Goal: Information Seeking & Learning: Learn about a topic

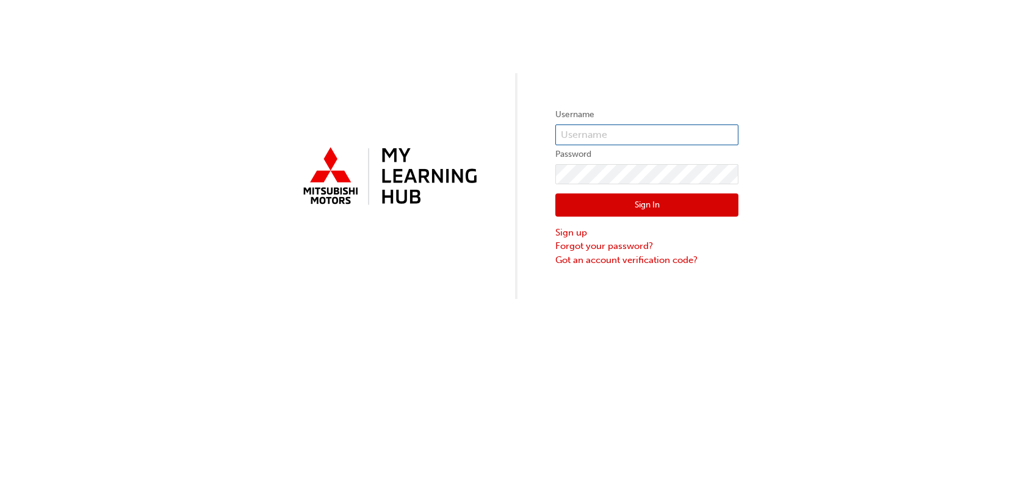
type input "0005155389"
click at [641, 208] on button "Sign In" at bounding box center [647, 205] width 183 height 23
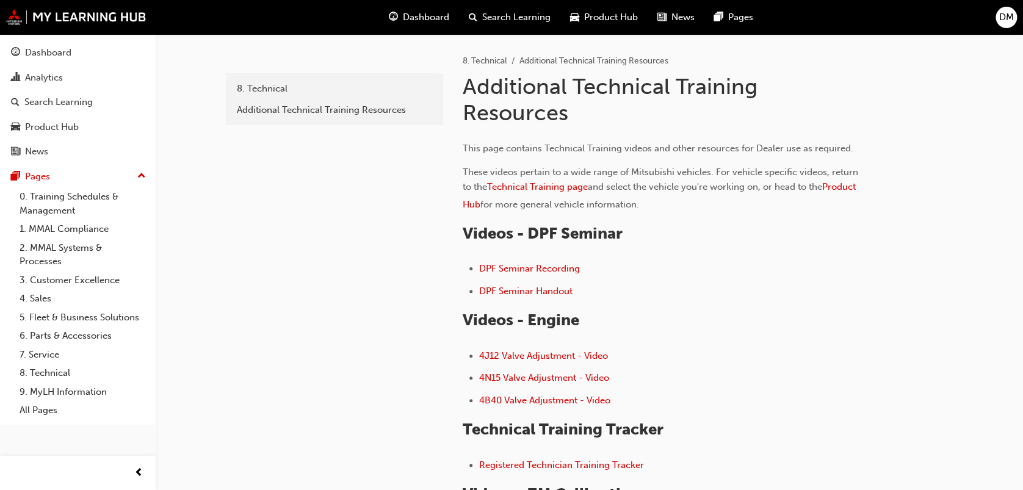
click at [584, 12] on span "Product Hub" at bounding box center [611, 17] width 54 height 14
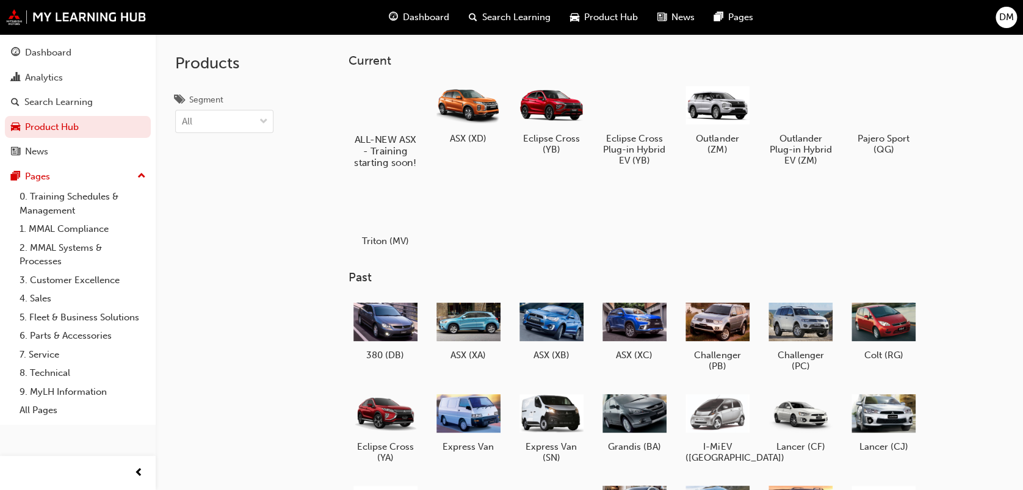
click at [379, 115] on div at bounding box center [386, 104] width 68 height 49
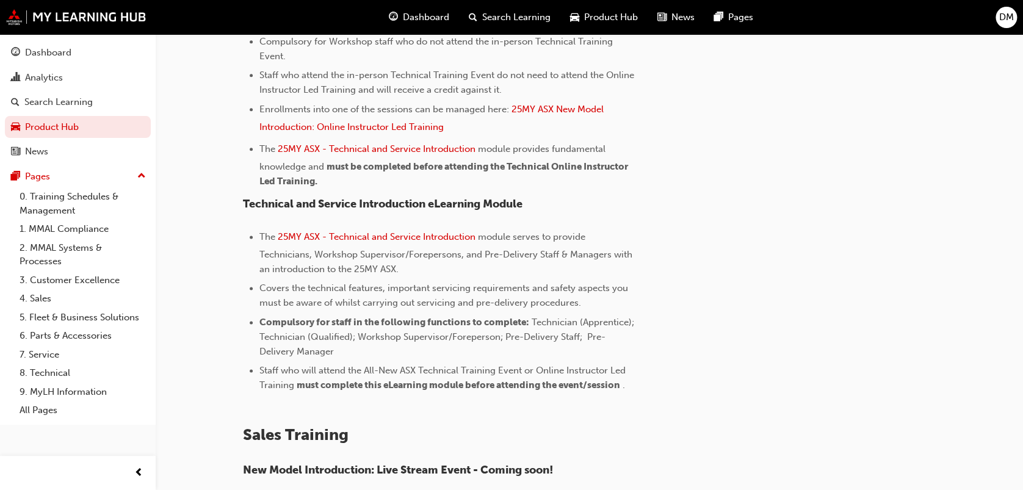
scroll to position [670, 0]
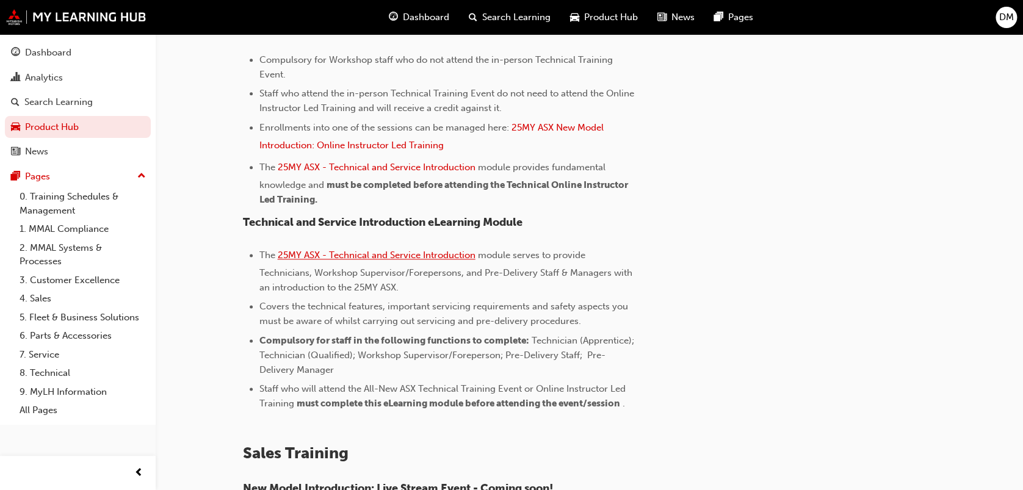
click at [442, 256] on span "25MY ASX - Technical and Service Introduction" at bounding box center [377, 255] width 198 height 11
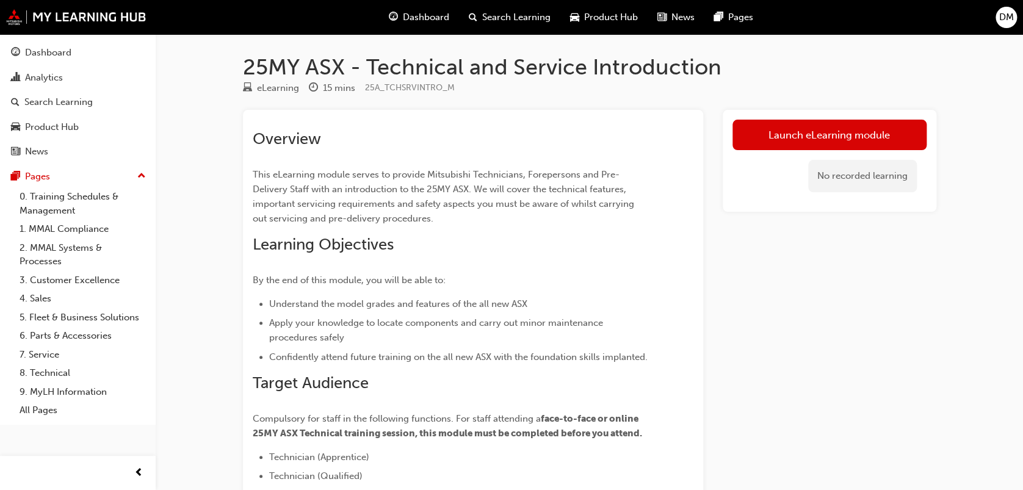
click at [1013, 15] on div "DM" at bounding box center [1006, 17] width 21 height 21
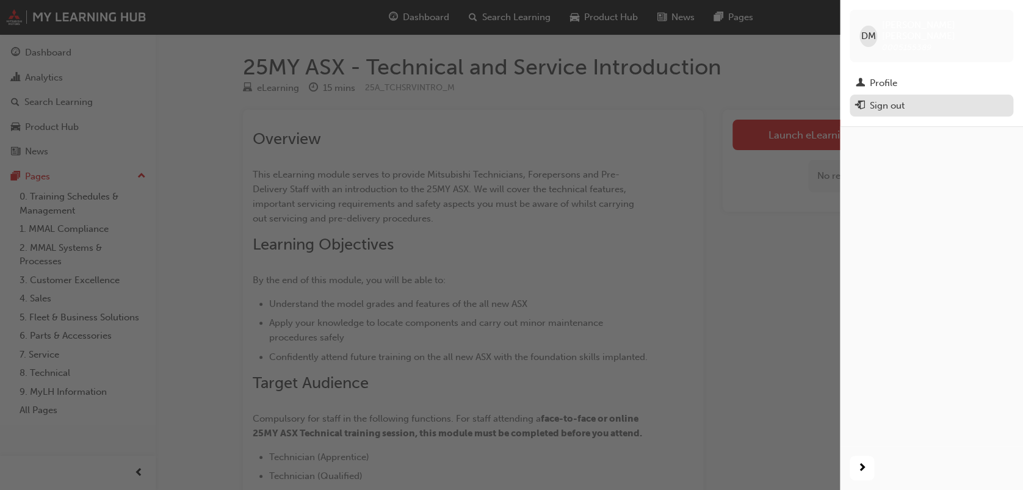
click at [886, 99] on div "Sign out" at bounding box center [887, 106] width 35 height 14
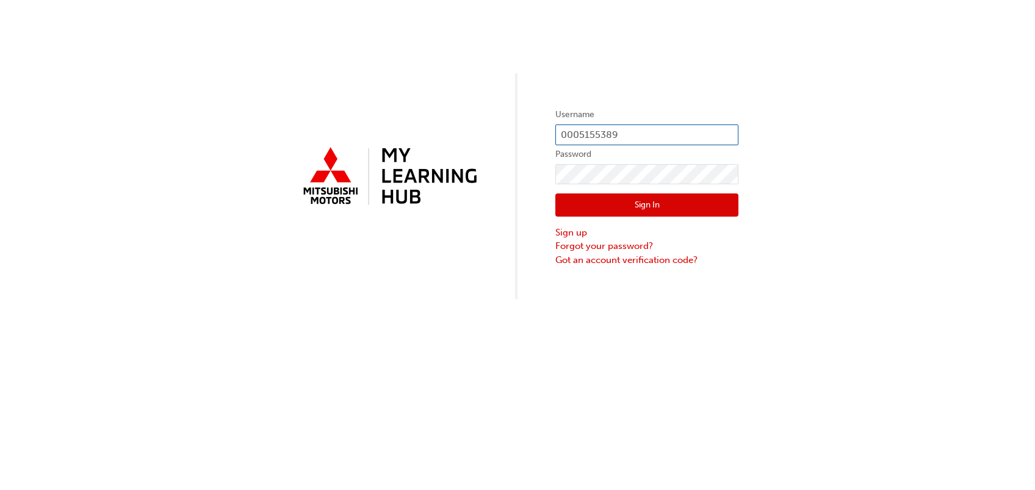
click at [621, 134] on input "0005155389" at bounding box center [647, 135] width 183 height 21
type input "0005707743"
click at [620, 206] on button "Sign In" at bounding box center [647, 205] width 183 height 23
